Goal: Check status: Check status

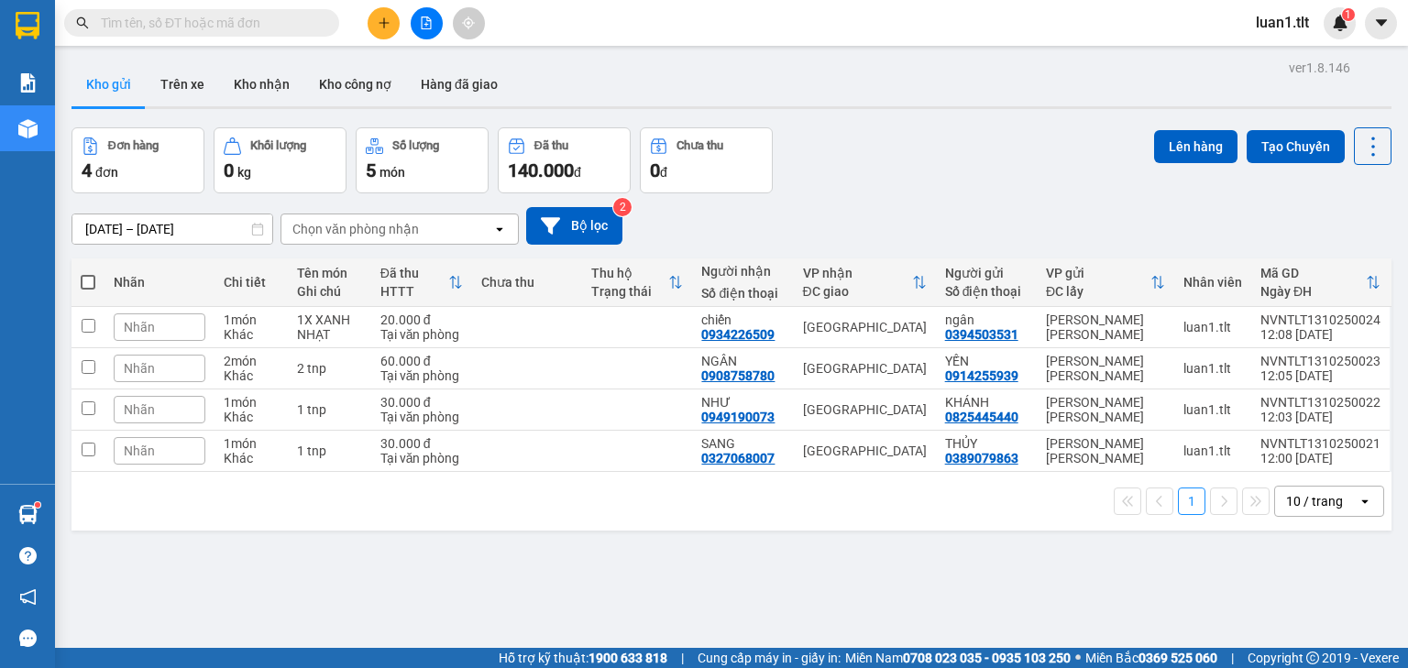
click at [266, 25] on input "text" at bounding box center [209, 23] width 216 height 20
click at [266, 26] on input "text" at bounding box center [209, 23] width 216 height 20
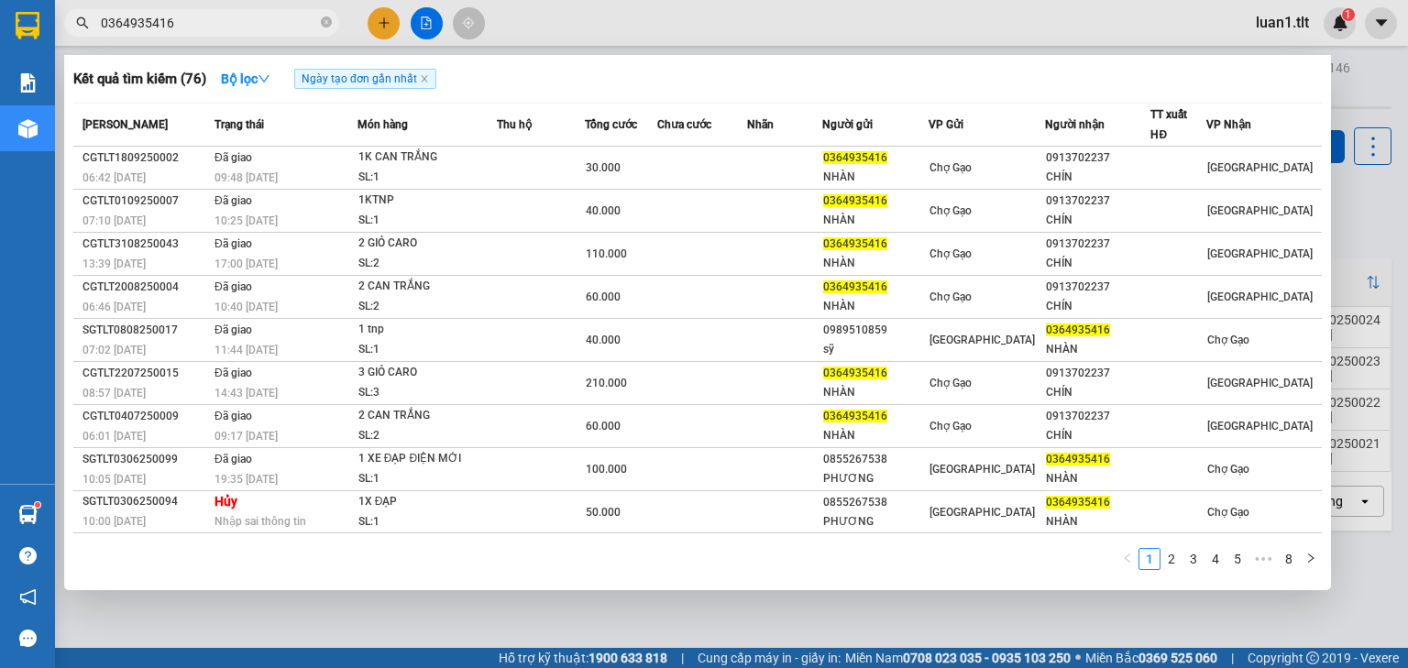
type input "0364935416"
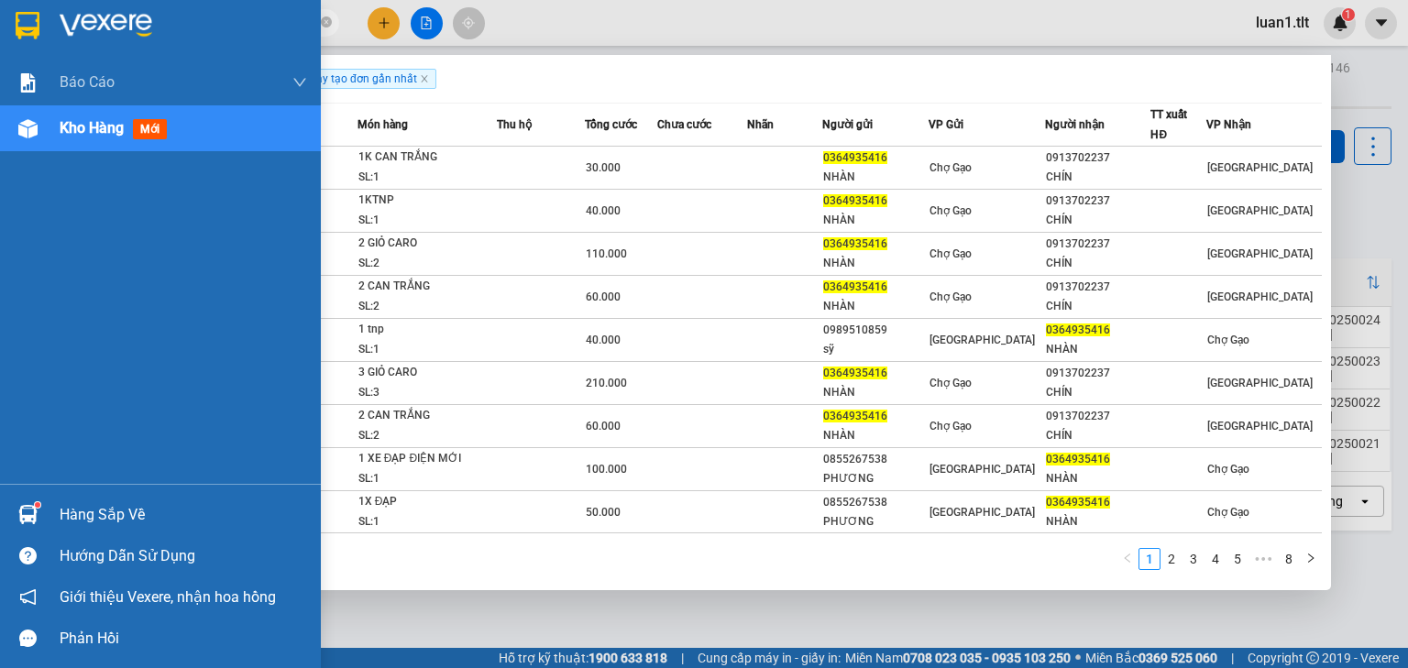
click at [56, 4] on div at bounding box center [160, 30] width 321 height 60
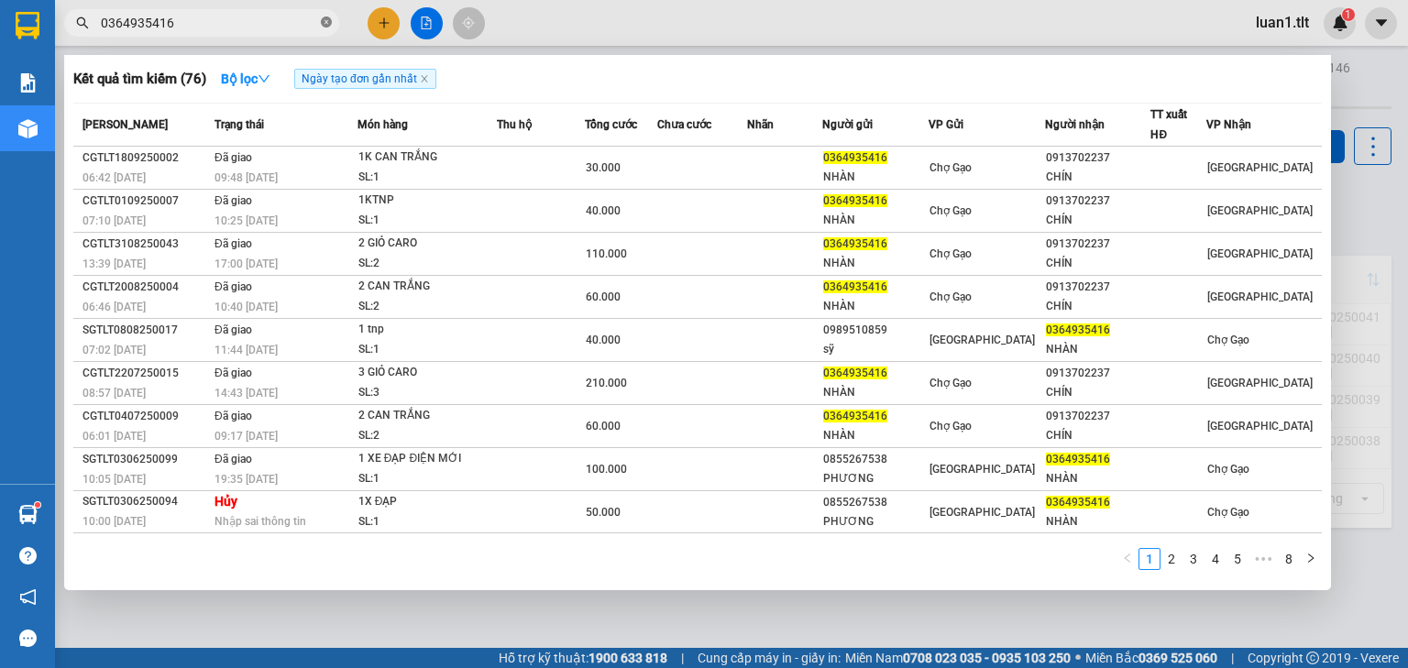
click at [330, 28] on span at bounding box center [326, 23] width 11 height 17
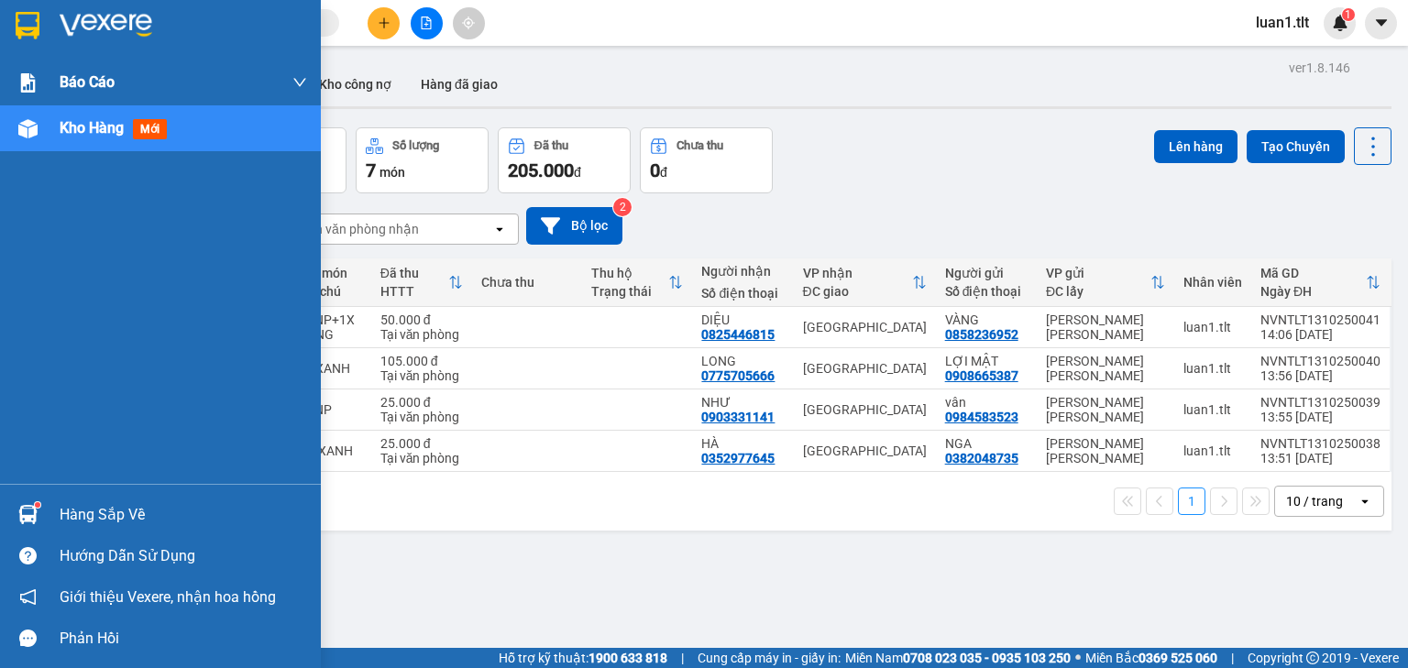
click at [26, 26] on img at bounding box center [28, 26] width 24 height 28
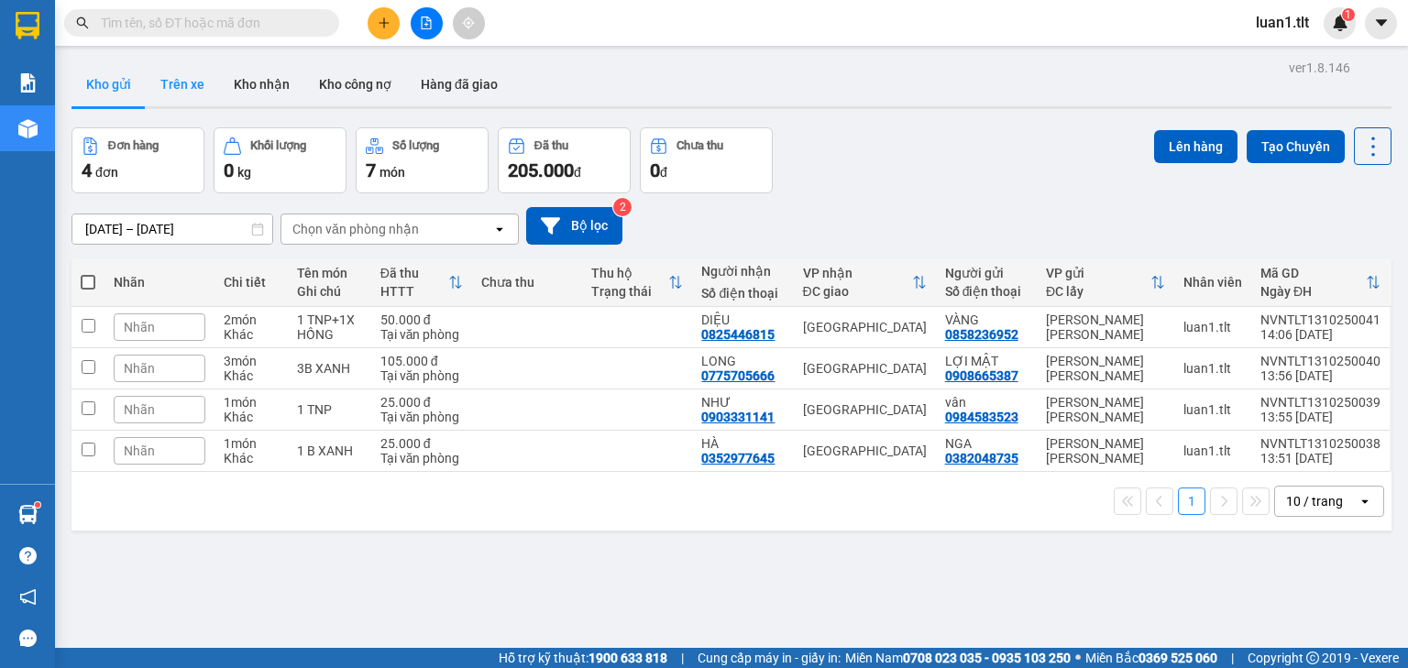
click at [160, 72] on button "Trên xe" at bounding box center [182, 84] width 73 height 44
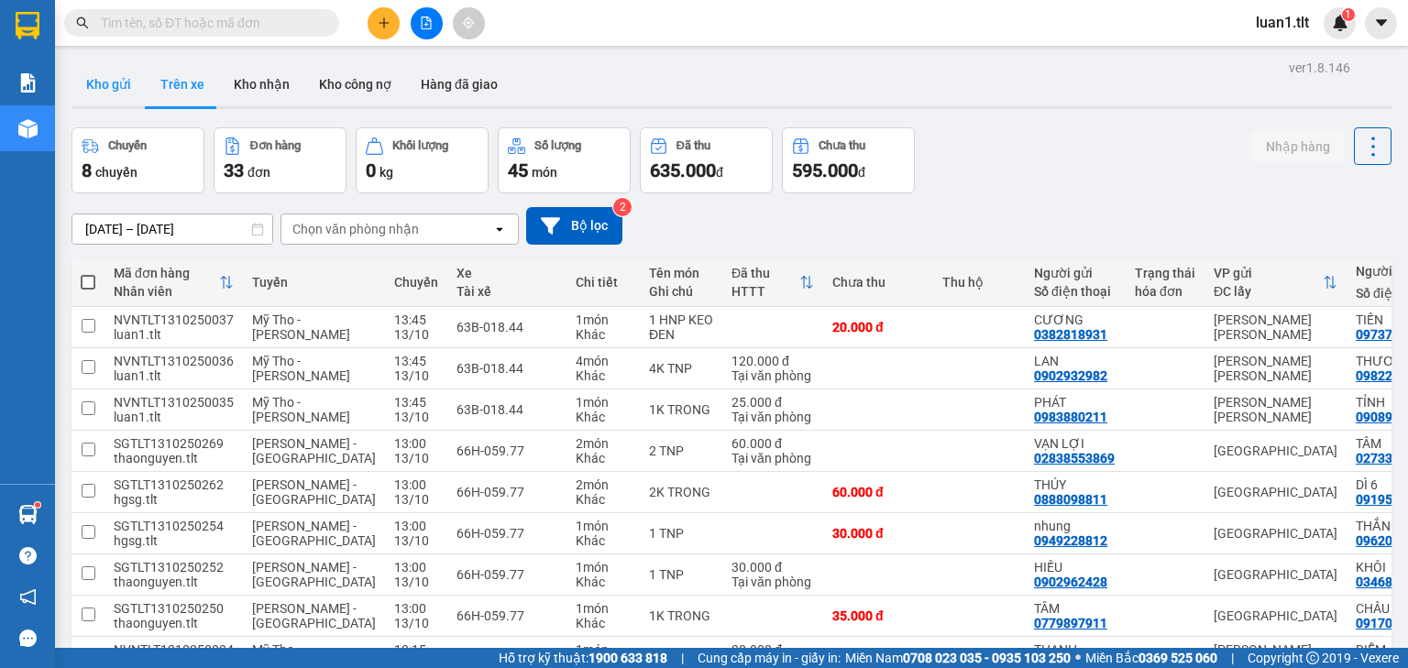
click at [115, 93] on button "Kho gửi" at bounding box center [109, 84] width 74 height 44
